Goal: Transaction & Acquisition: Book appointment/travel/reservation

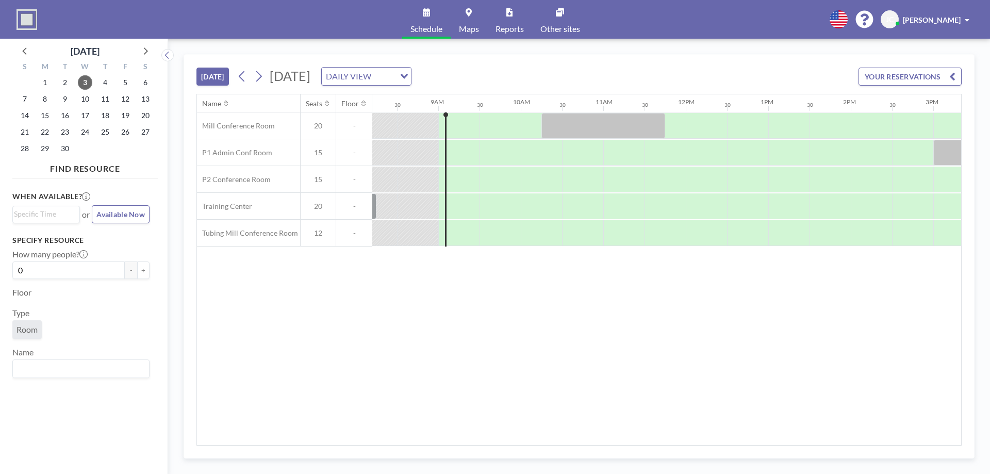
scroll to position [0, 701]
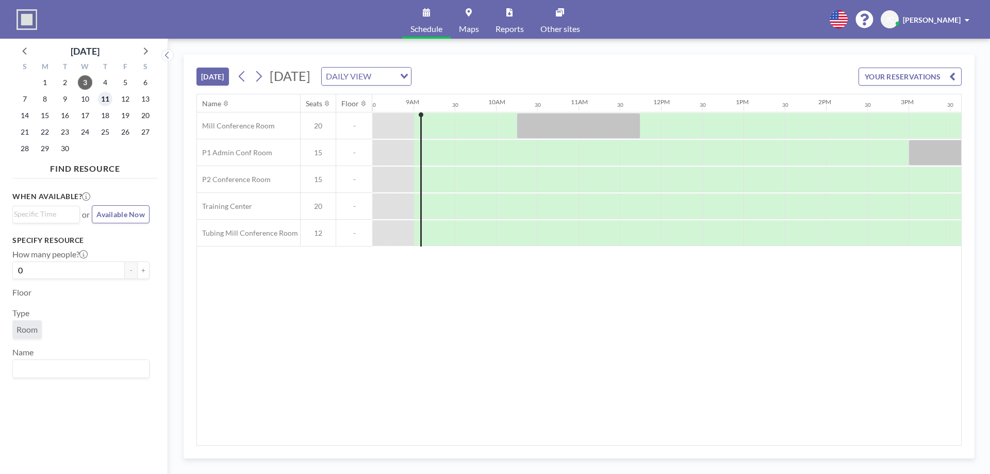
click at [105, 96] on span "11" at bounding box center [105, 99] width 14 height 14
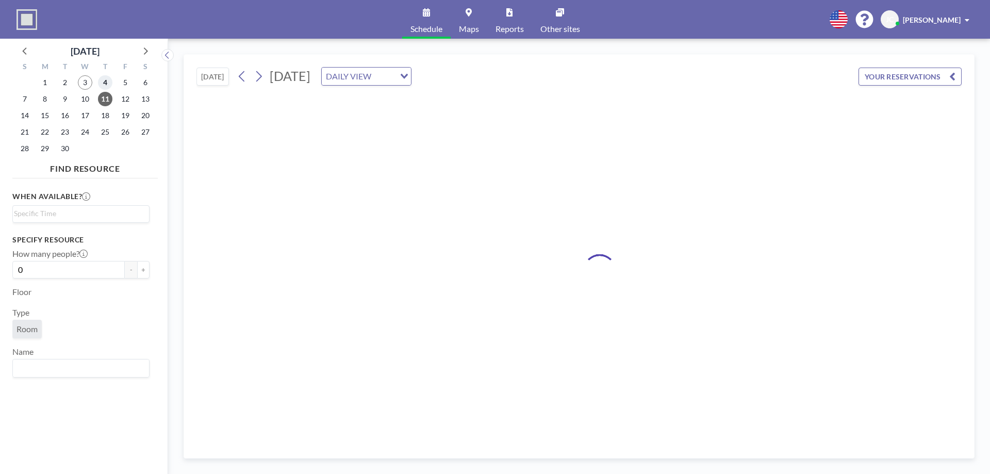
click at [106, 87] on span "4" at bounding box center [105, 82] width 14 height 14
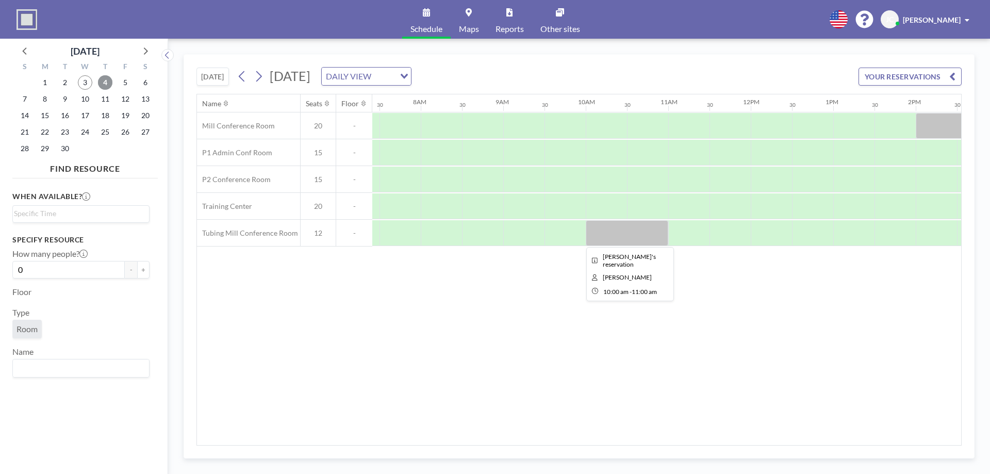
scroll to position [0, 619]
click at [105, 78] on span "4" at bounding box center [105, 82] width 14 height 14
click at [890, 80] on button "YOUR RESERVATIONS" at bounding box center [910, 77] width 103 height 18
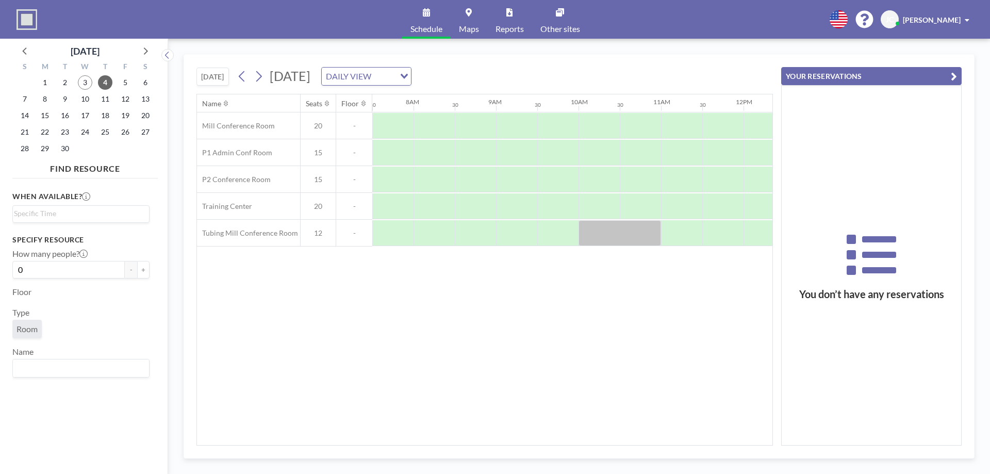
click at [890, 80] on button "YOUR RESERVATIONS" at bounding box center [871, 76] width 181 height 18
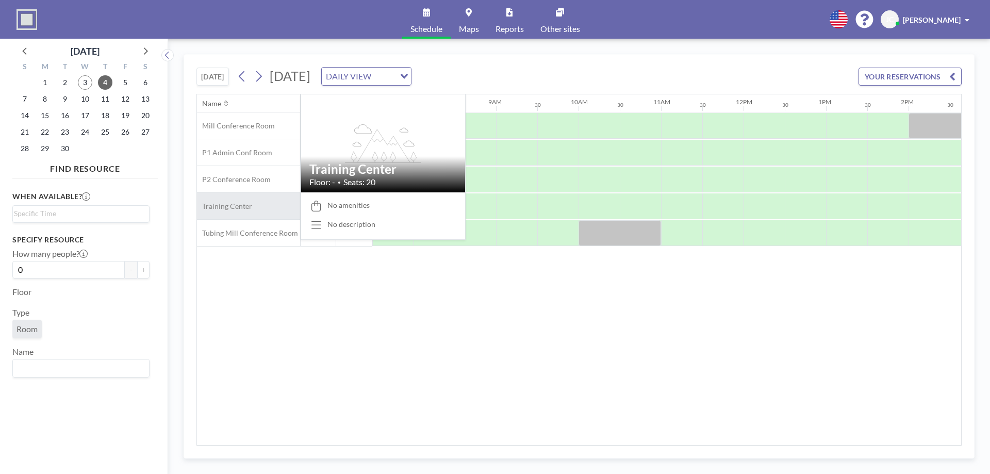
click at [264, 209] on div "Training Center" at bounding box center [248, 206] width 103 height 26
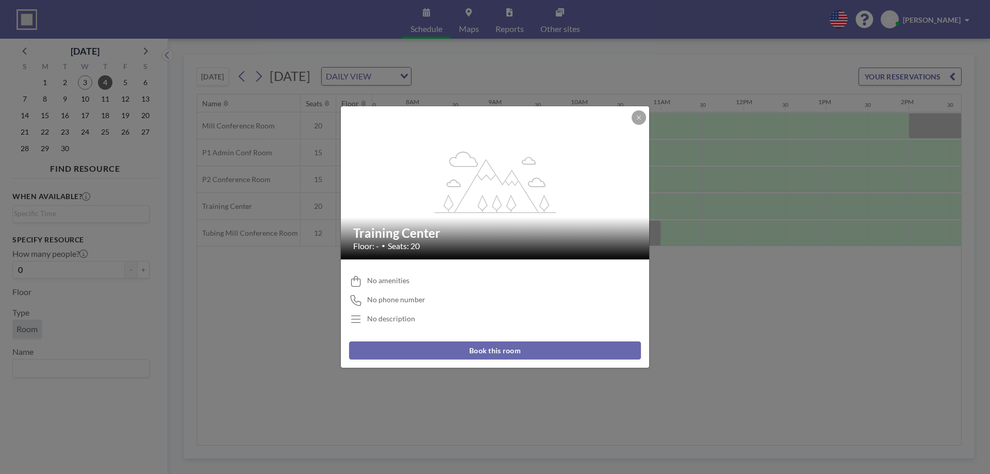
click at [478, 346] on button "Book this room" at bounding box center [495, 350] width 292 height 18
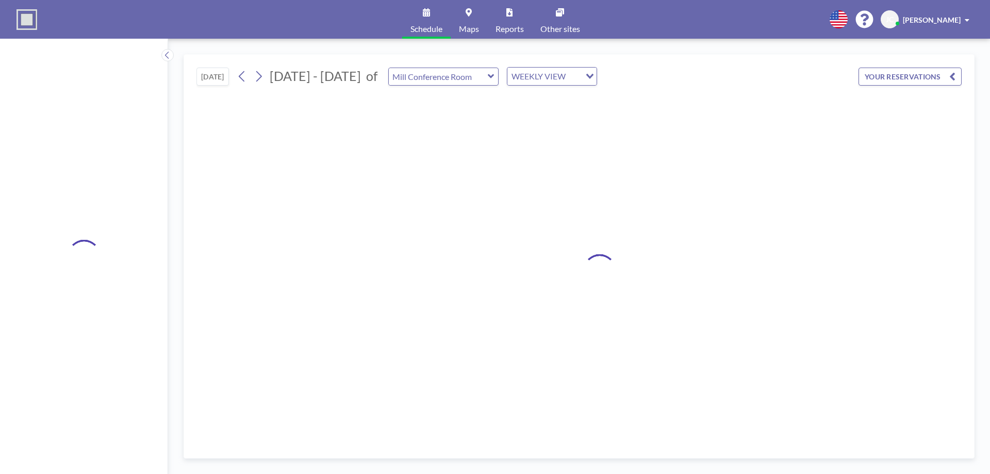
type input "Training Center"
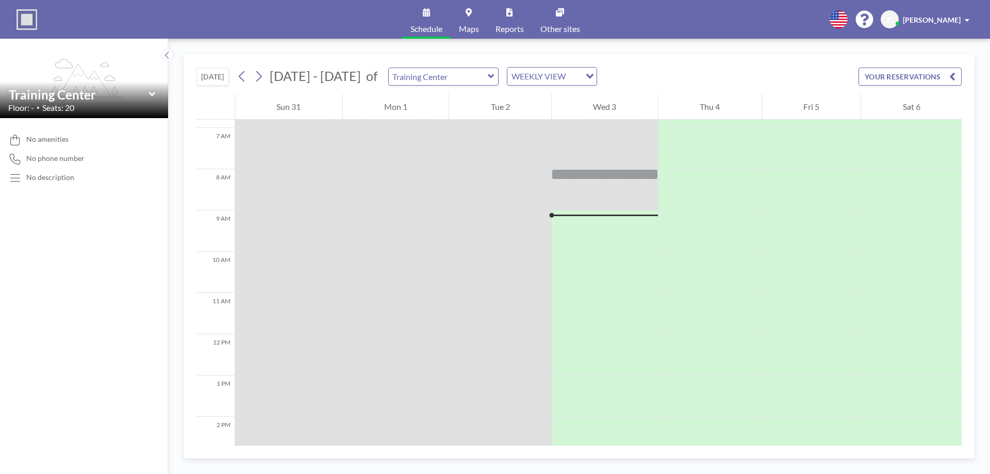
scroll to position [351, 0]
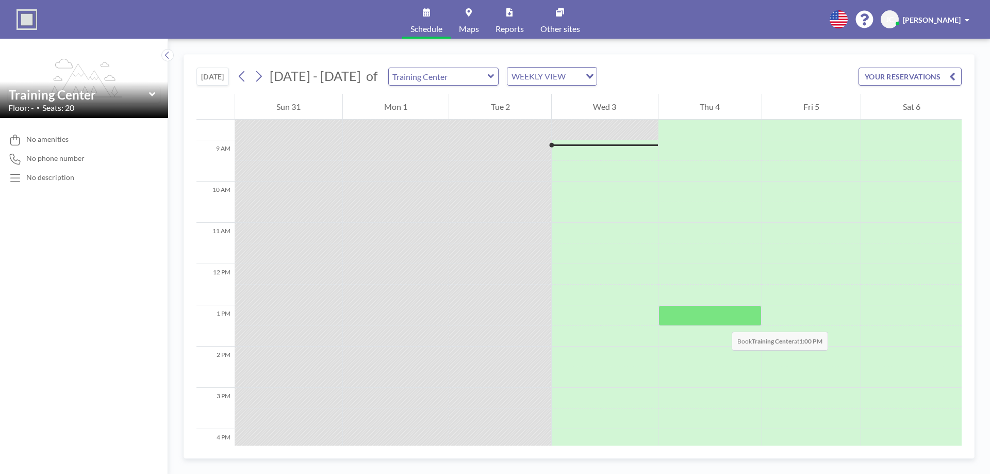
click at [722, 317] on div at bounding box center [710, 315] width 103 height 21
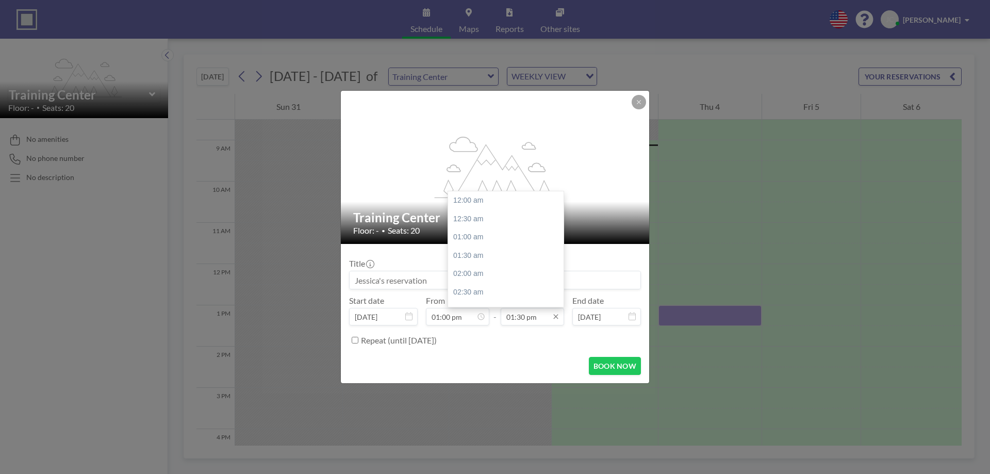
scroll to position [496, 0]
click at [529, 316] on input "01:30 pm" at bounding box center [532, 317] width 63 height 18
click at [489, 215] on div "02:00 pm" at bounding box center [508, 219] width 121 height 19
type input "02:00 pm"
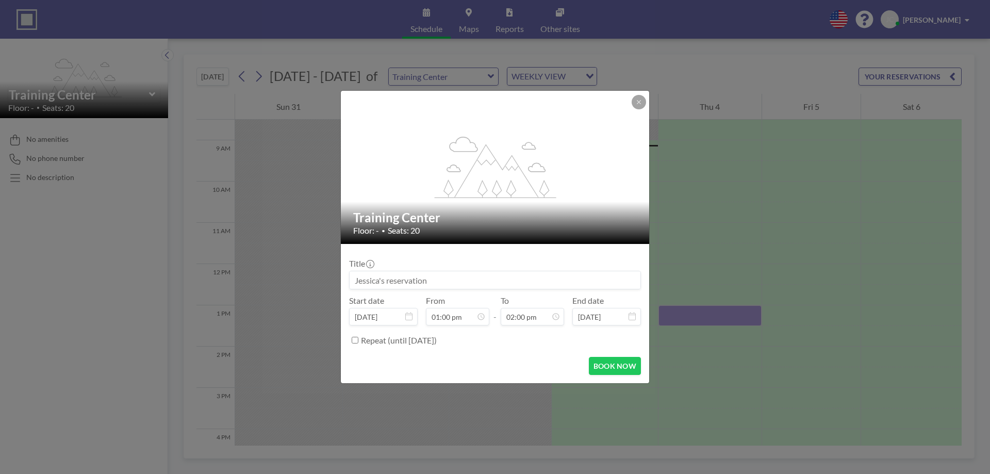
click at [542, 362] on div "BOOK NOW" at bounding box center [495, 366] width 292 height 18
drag, startPoint x: 440, startPoint y: 279, endPoint x: 322, endPoint y: 281, distance: 118.1
click at [322, 281] on div "flex-grow: 1.2; Training Center Floor: - • Seats: 20 Title Start date [DATE] Fr…" at bounding box center [495, 237] width 990 height 474
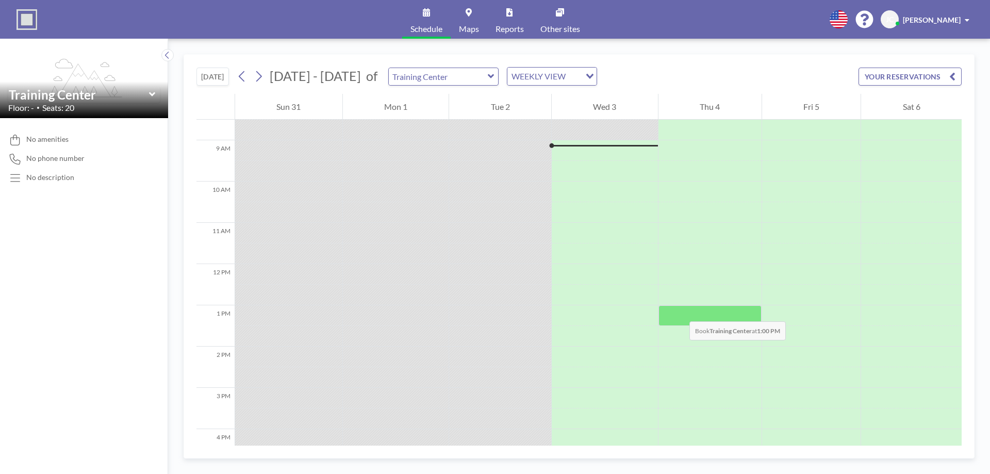
click at [679, 311] on div at bounding box center [710, 315] width 103 height 21
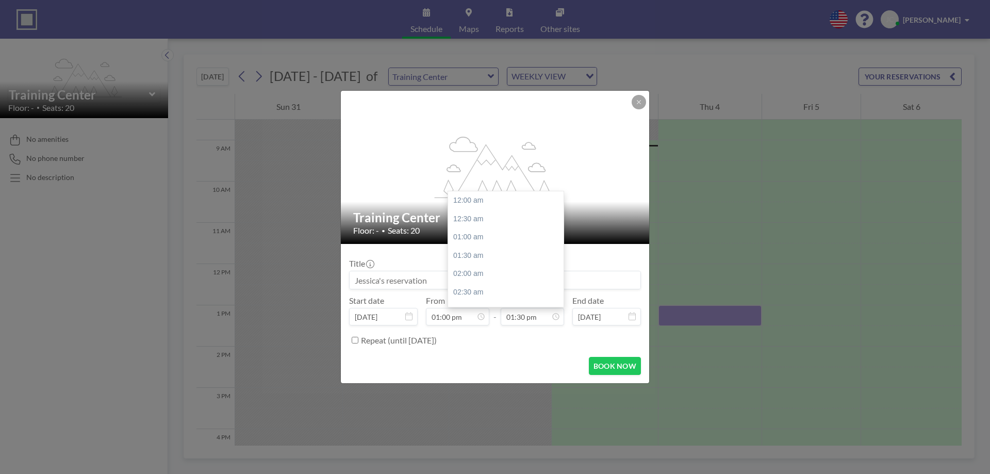
scroll to position [496, 0]
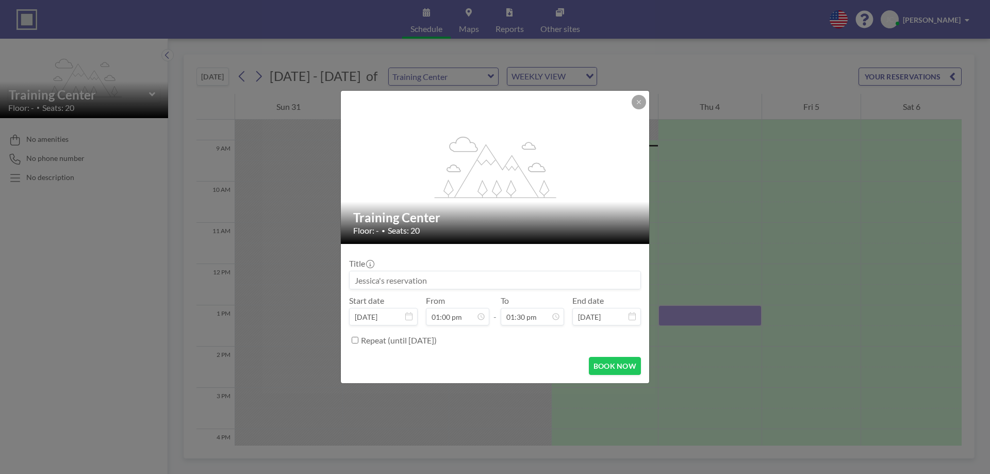
click at [352, 341] on input "Repeat (until [DATE])" at bounding box center [355, 340] width 7 height 7
checkbox input "true"
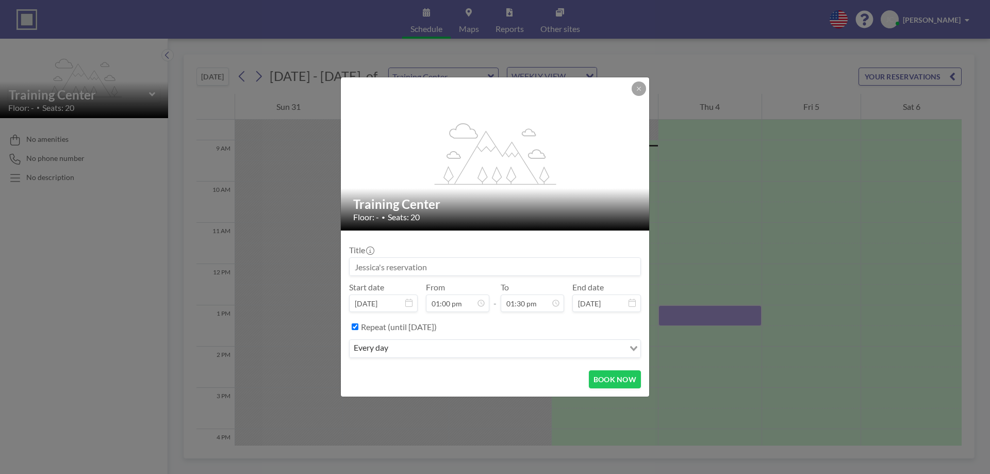
click at [631, 351] on div "Loading..." at bounding box center [633, 347] width 16 height 15
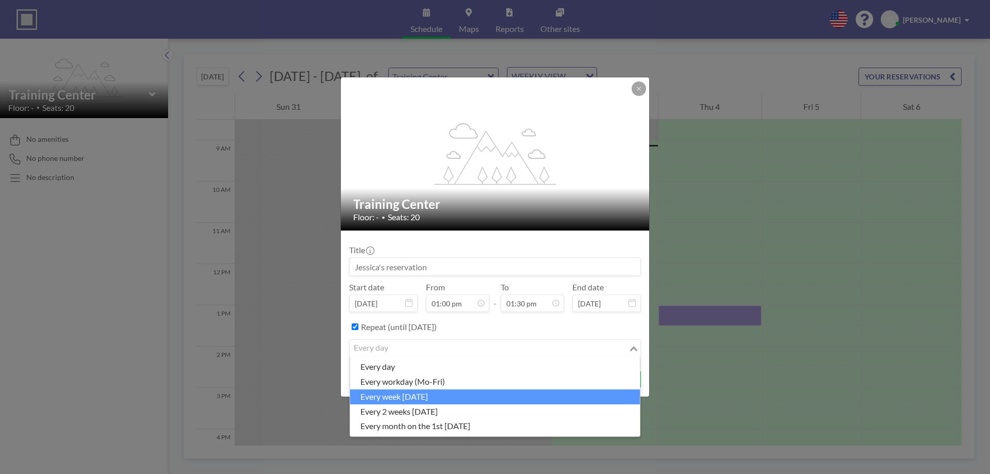
click at [584, 398] on li "every week [DATE]" at bounding box center [495, 396] width 290 height 15
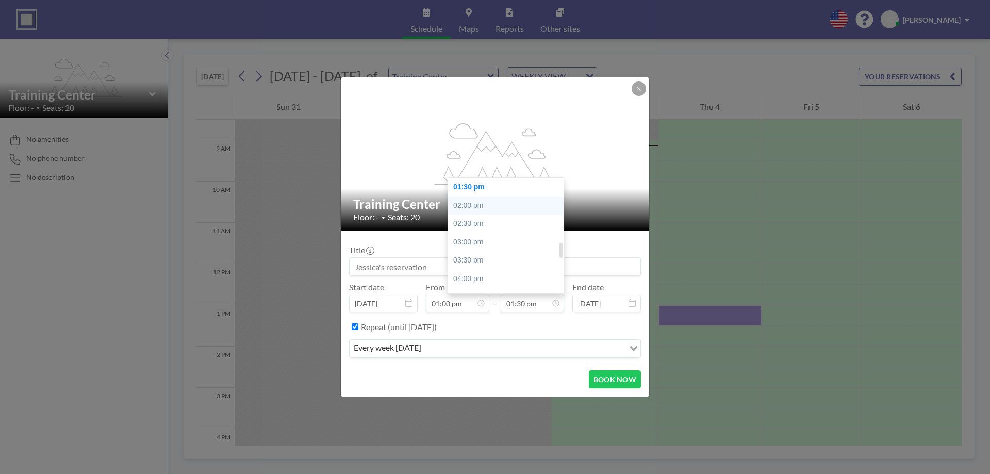
click at [480, 204] on div "02:00 pm" at bounding box center [508, 206] width 121 height 19
type input "02:00 pm"
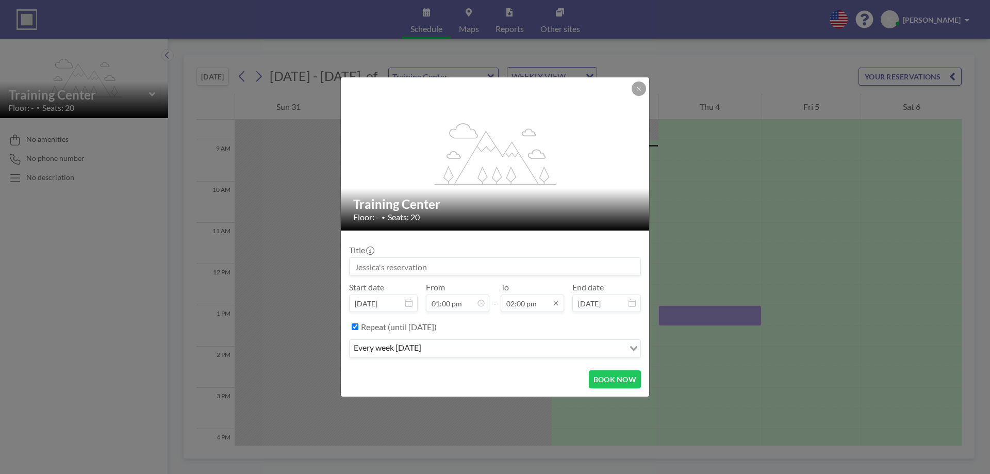
scroll to position [514, 0]
click at [626, 385] on button "BOOK NOW" at bounding box center [615, 379] width 52 height 18
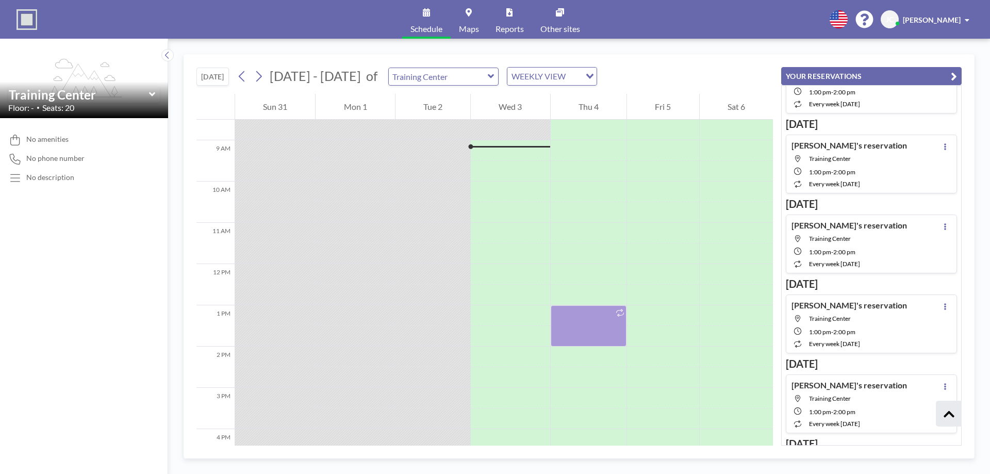
scroll to position [0, 0]
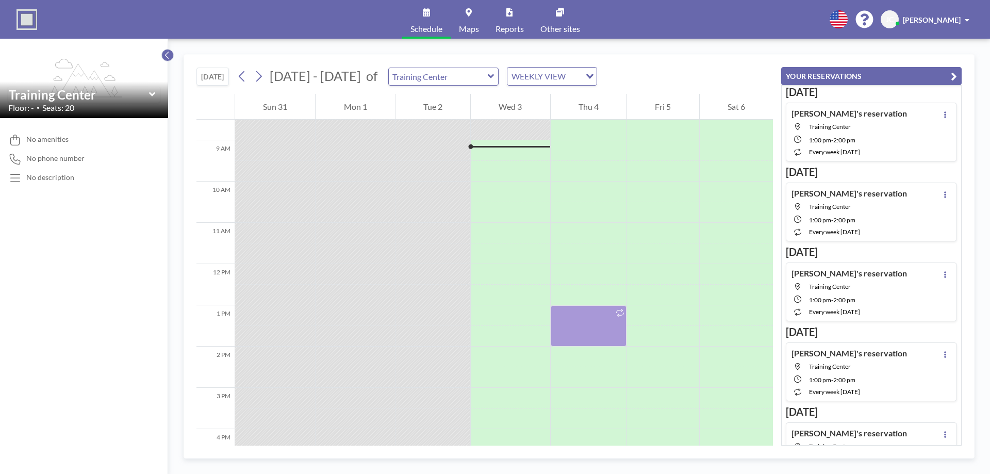
click at [169, 54] on icon at bounding box center [167, 55] width 7 height 10
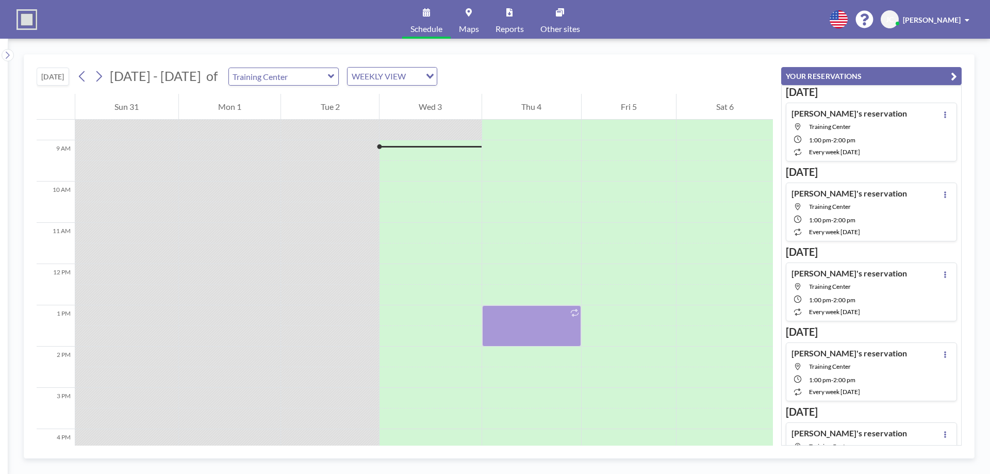
click at [965, 19] on div "[PERSON_NAME]" at bounding box center [936, 19] width 67 height 10
click at [933, 72] on span "Log out" at bounding box center [939, 70] width 24 height 10
